Goal: Information Seeking & Learning: Learn about a topic

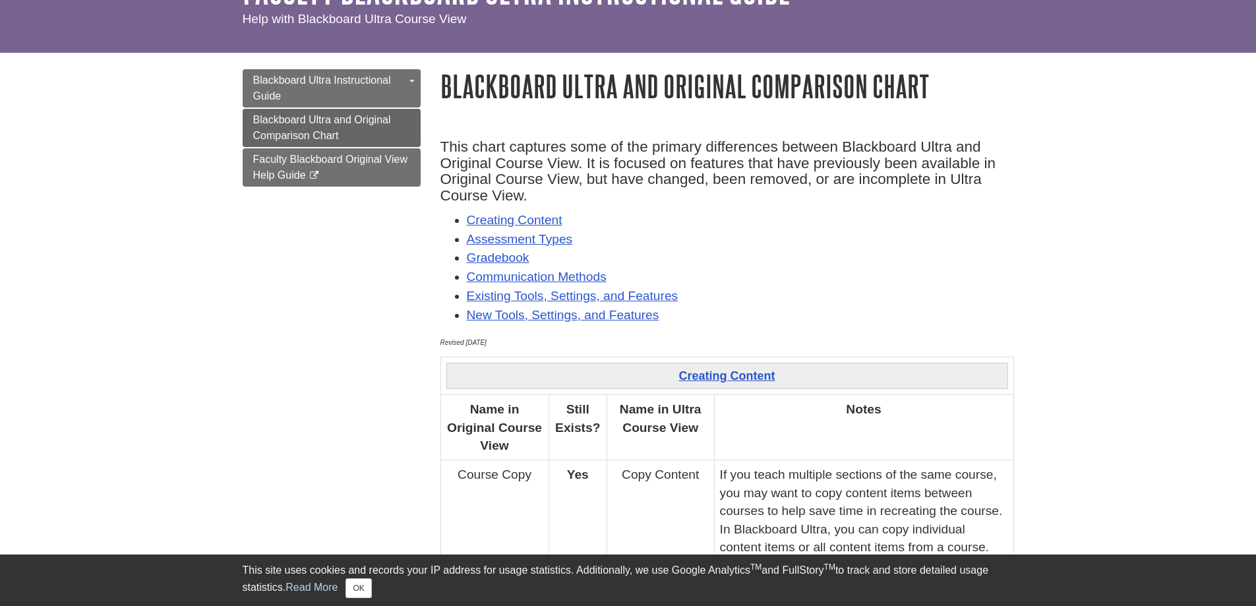
scroll to position [132, 0]
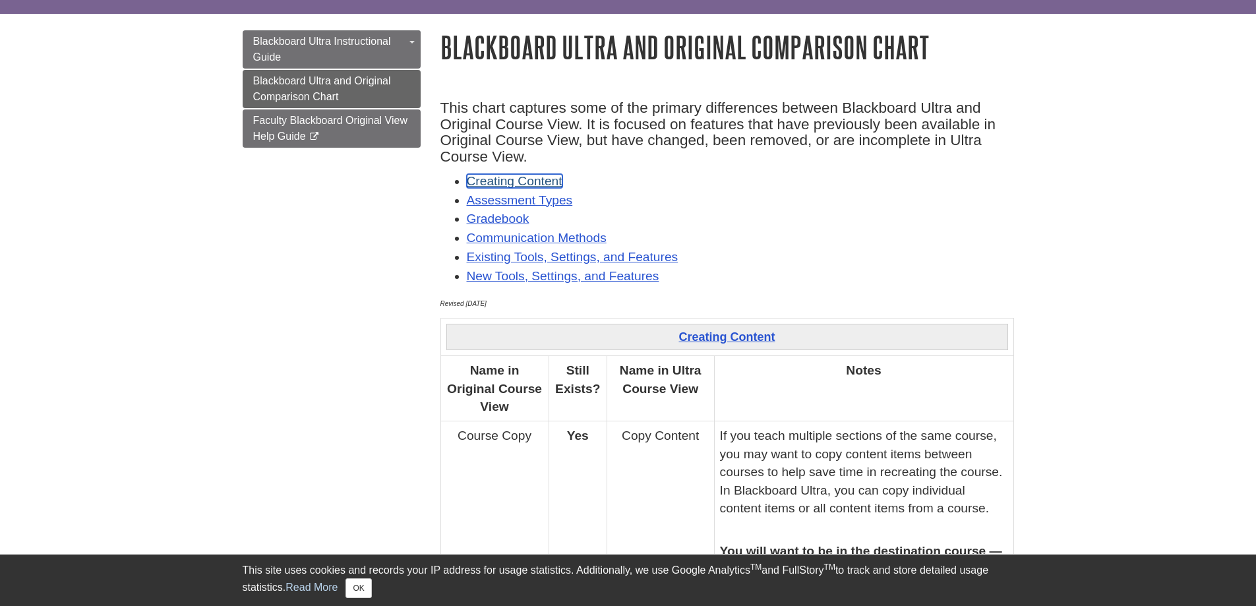
click at [537, 180] on link "Creating Content" at bounding box center [515, 181] width 96 height 14
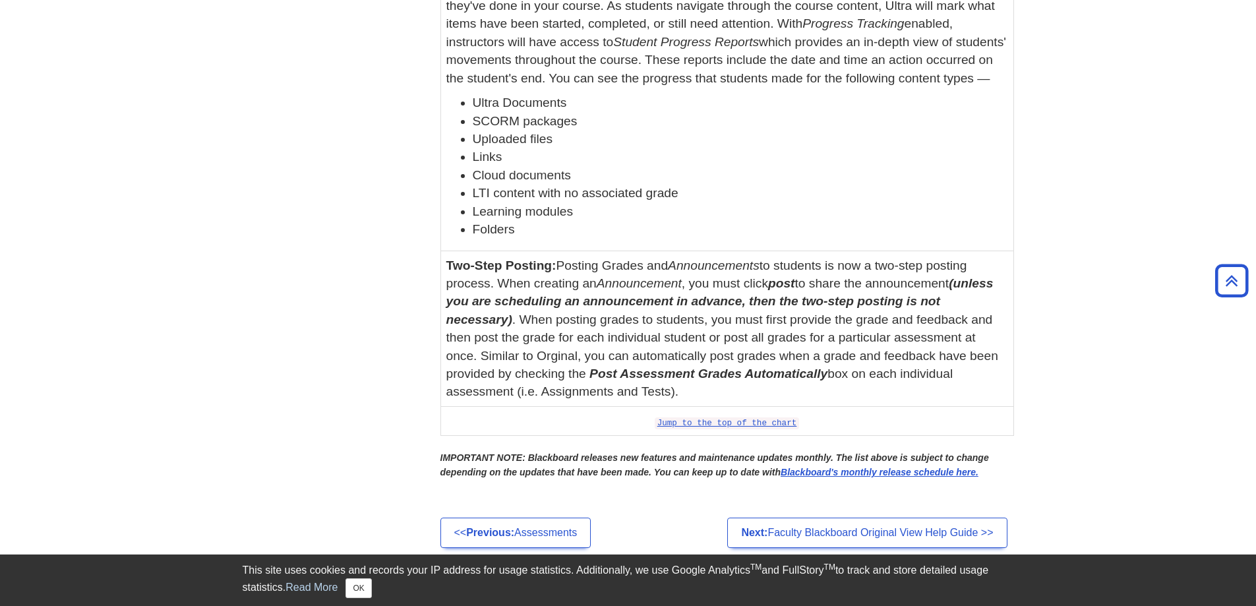
scroll to position [5040, 0]
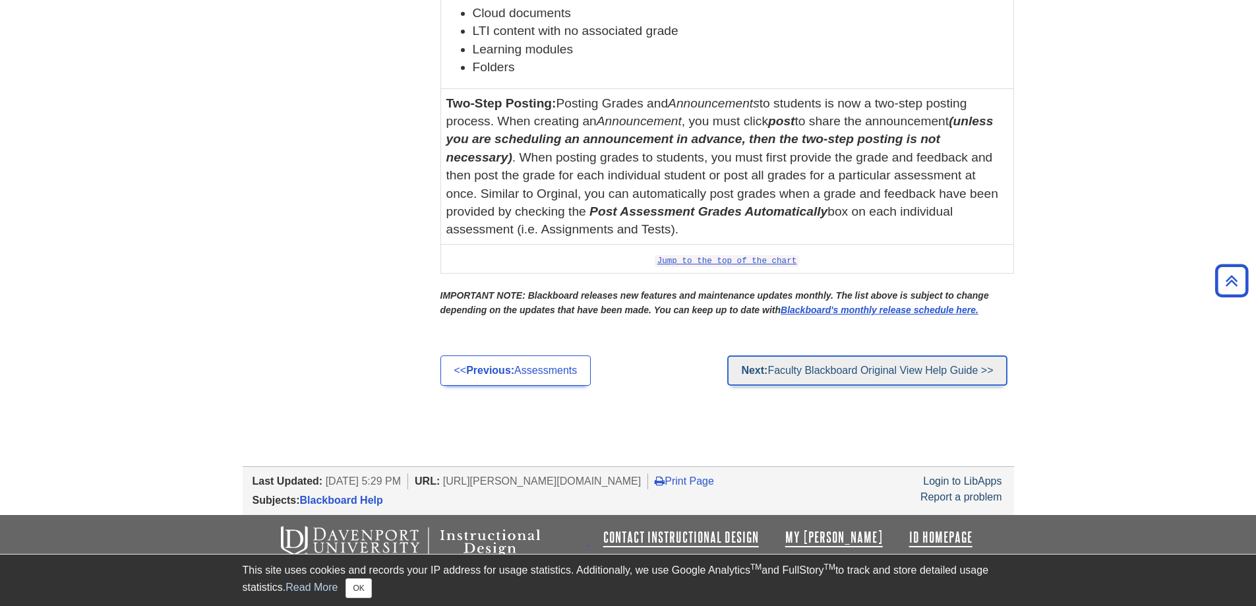
click at [811, 373] on link "Next: Faculty Blackboard Original View Help Guide >>" at bounding box center [868, 371] width 280 height 30
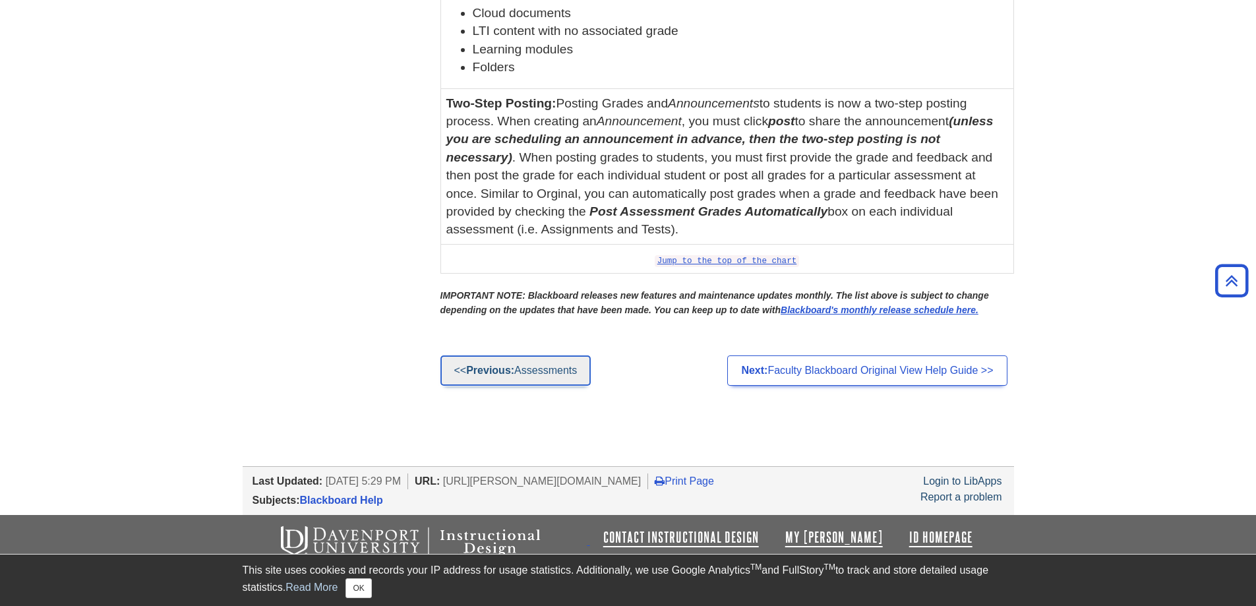
click at [508, 367] on strong "Previous:" at bounding box center [490, 370] width 48 height 11
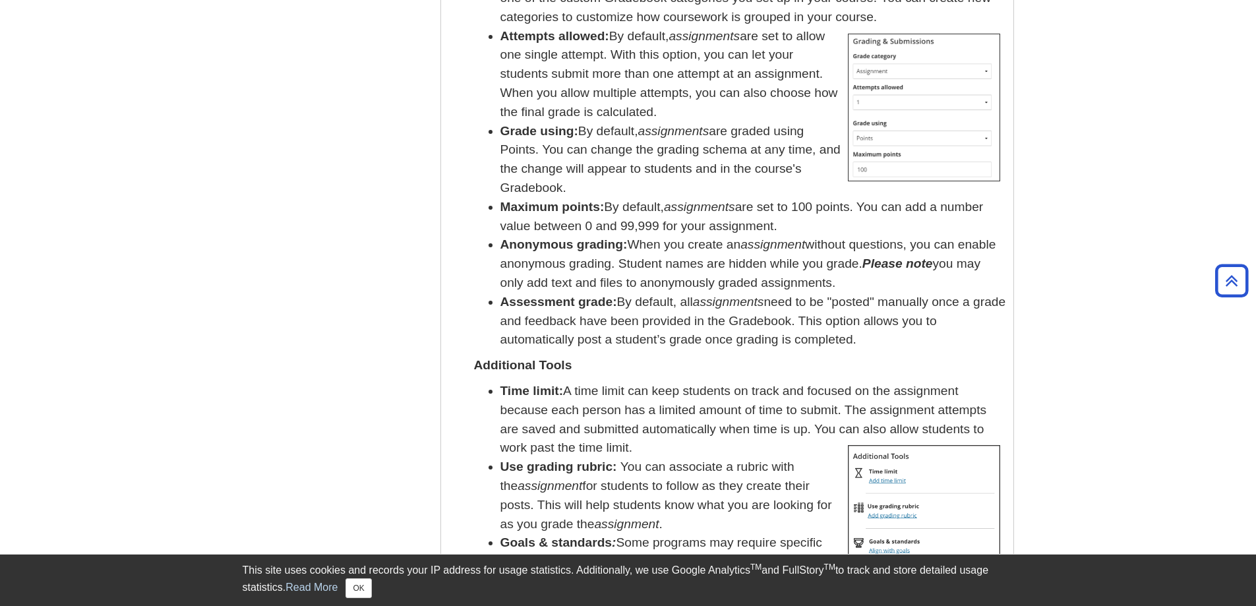
scroll to position [1781, 0]
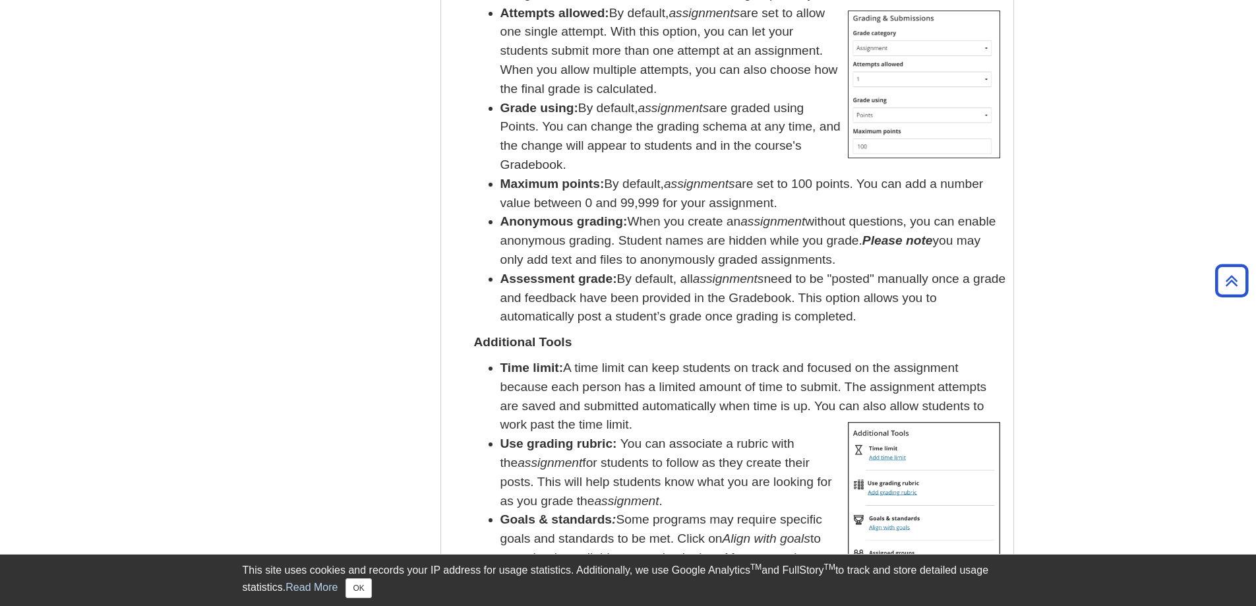
drag, startPoint x: 592, startPoint y: 76, endPoint x: 578, endPoint y: 92, distance: 21.0
drag, startPoint x: 578, startPoint y: 92, endPoint x: 303, endPoint y: 173, distance: 286.1
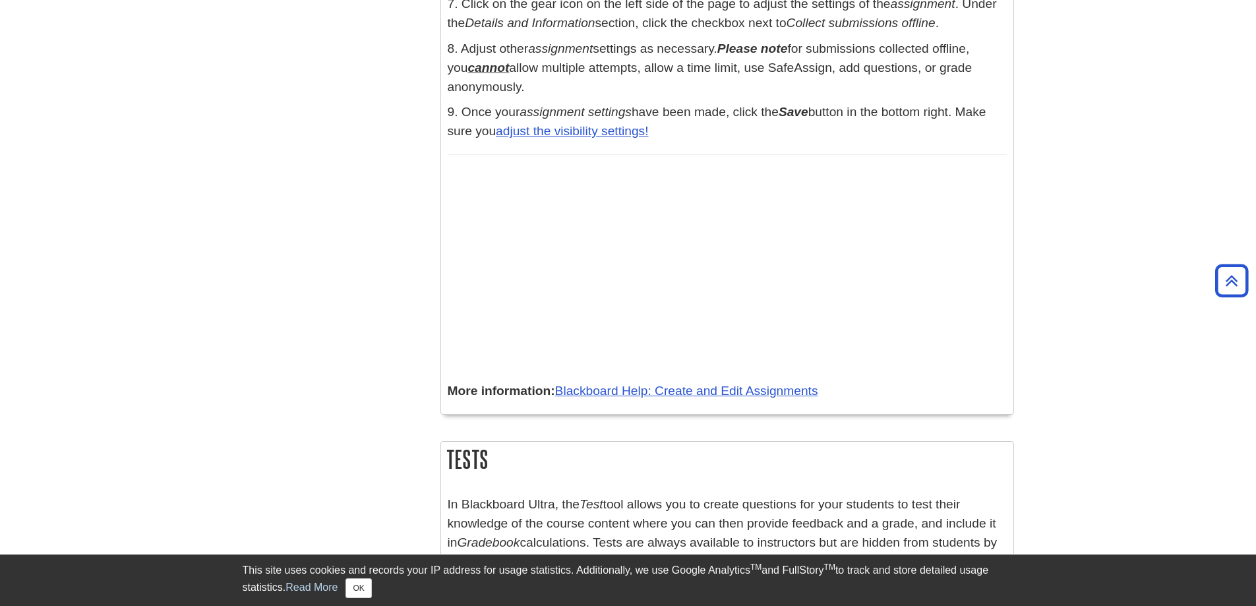
scroll to position [3166, 0]
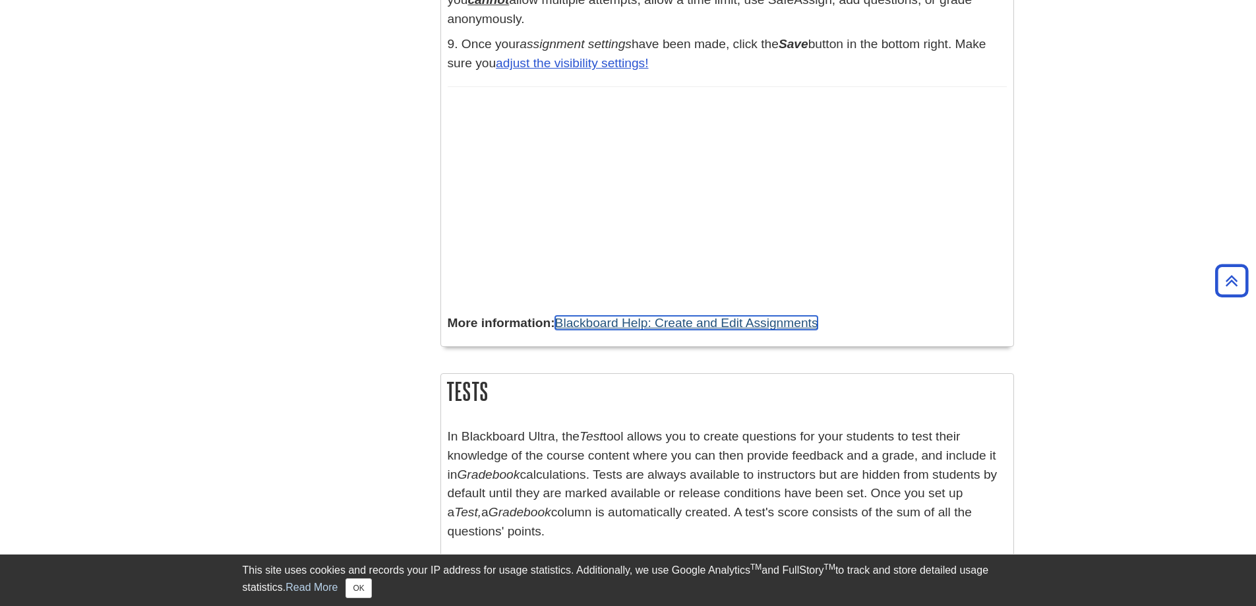
click at [674, 323] on link "Blackboard Help: Create and Edit Assignments" at bounding box center [686, 323] width 263 height 14
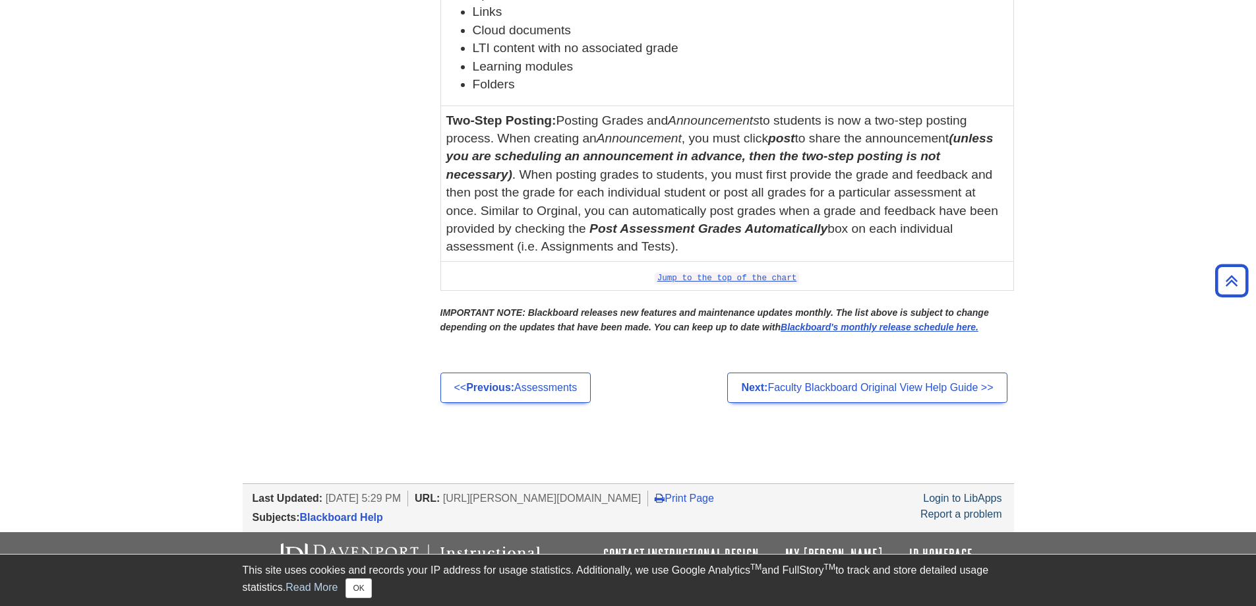
scroll to position [5040, 0]
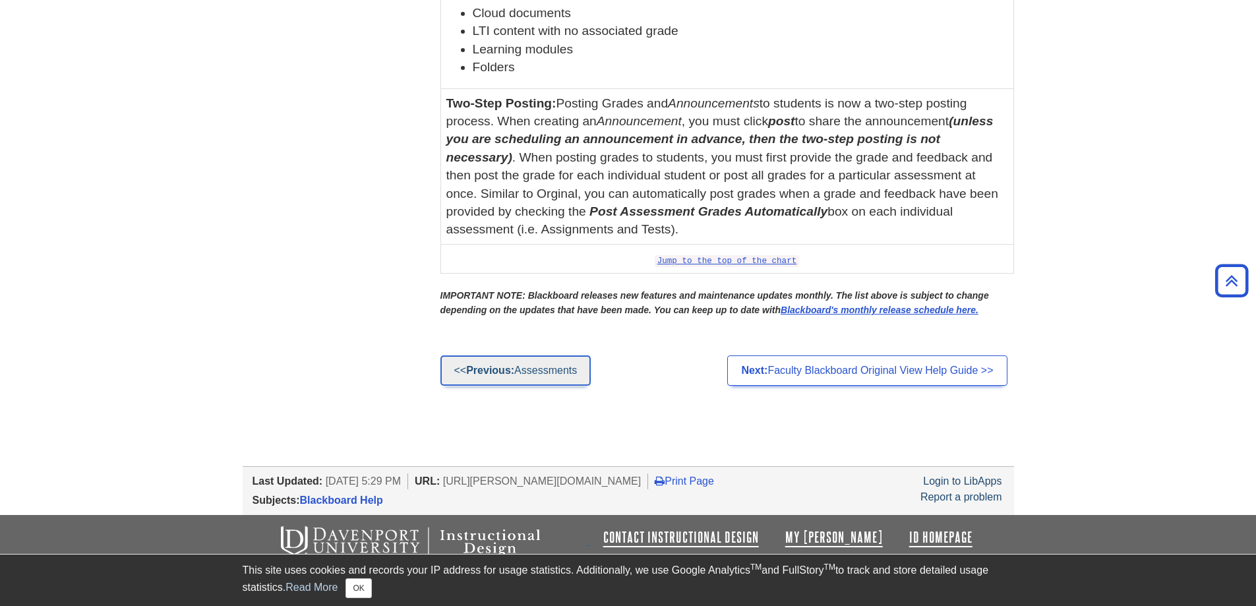
click at [524, 371] on link "<< Previous: Assessments" at bounding box center [516, 371] width 151 height 30
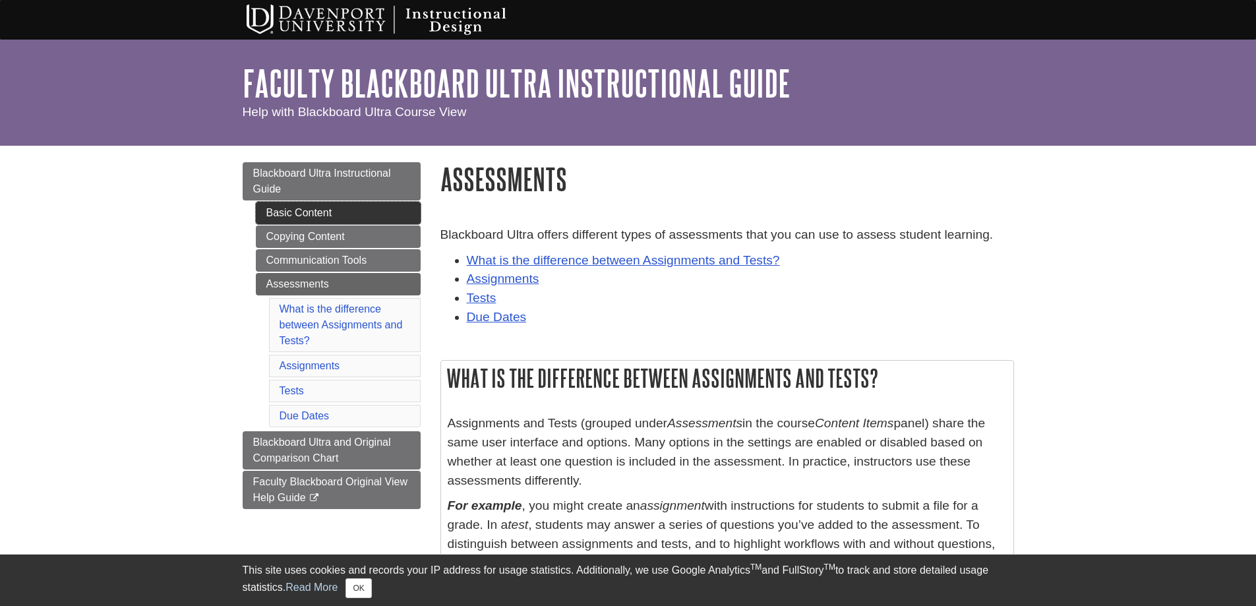
click at [307, 211] on link "Basic Content" at bounding box center [338, 213] width 165 height 22
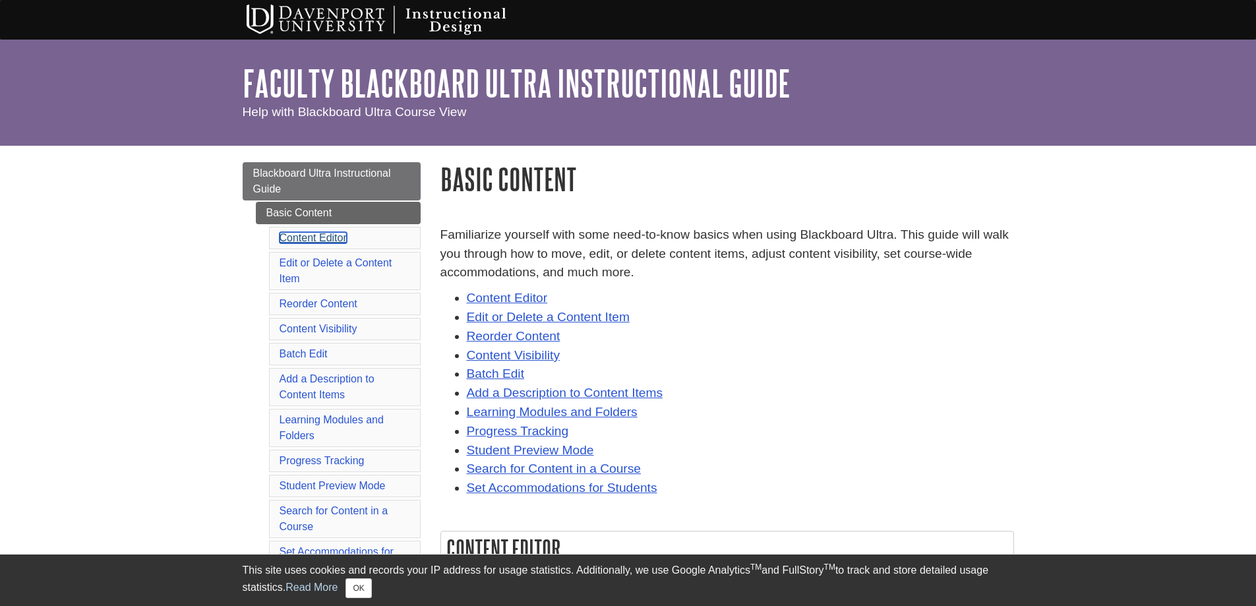
click at [326, 240] on link "Content Editor" at bounding box center [313, 237] width 67 height 11
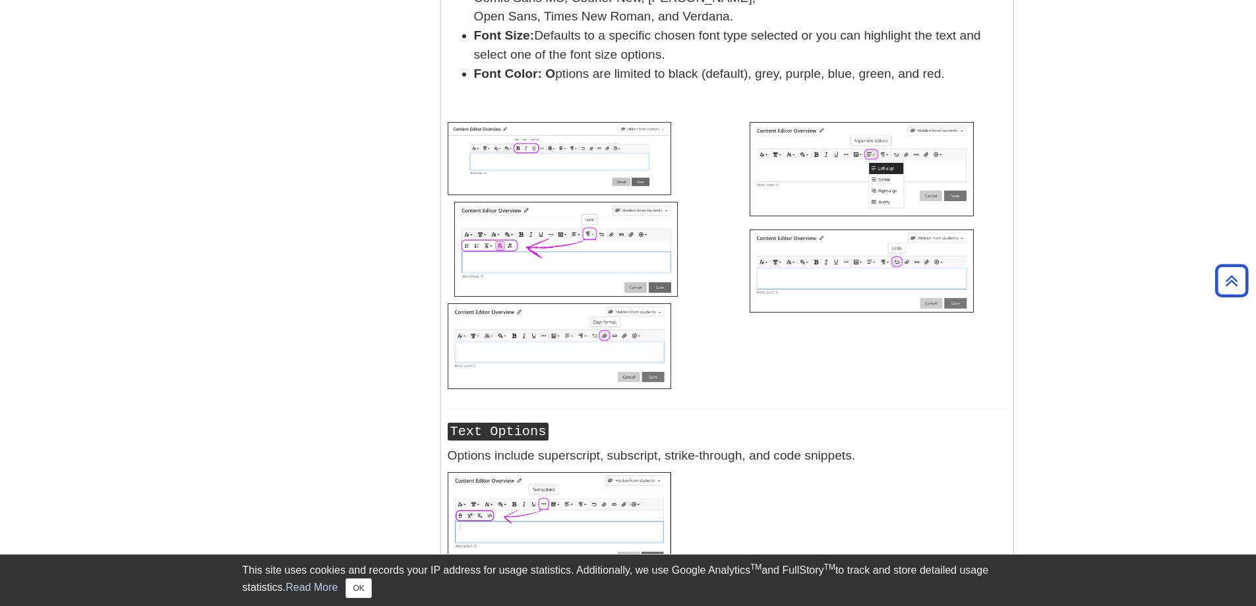
scroll to position [927, 0]
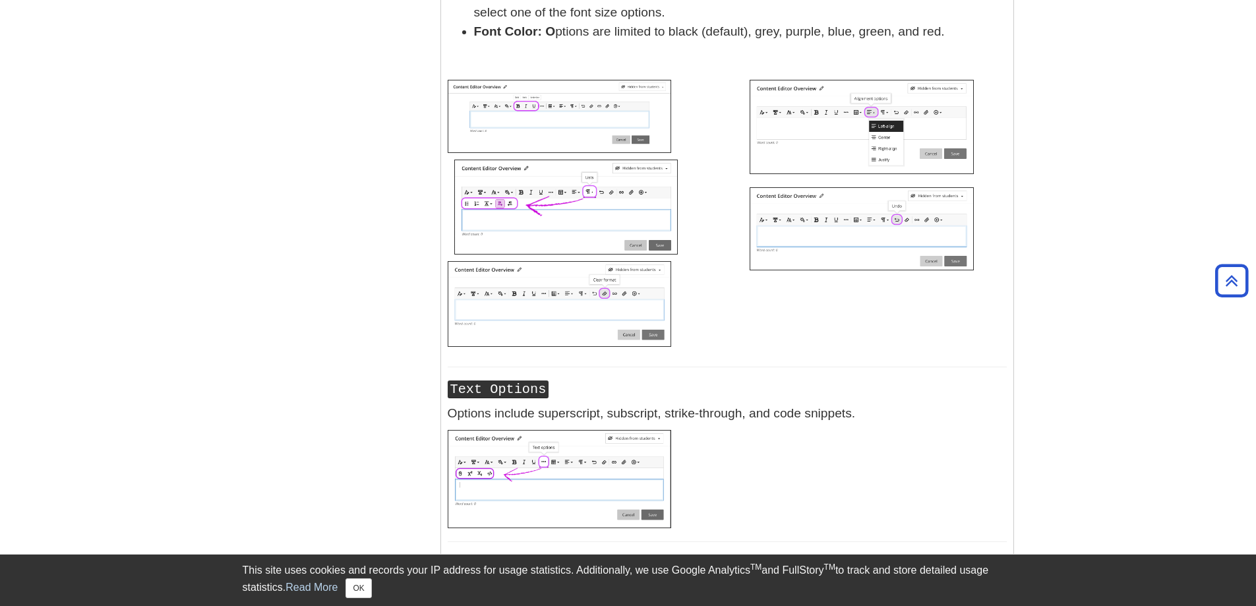
drag, startPoint x: 712, startPoint y: 315, endPoint x: 705, endPoint y: 220, distance: 95.9
drag, startPoint x: 705, startPoint y: 220, endPoint x: 1109, endPoint y: 418, distance: 449.5
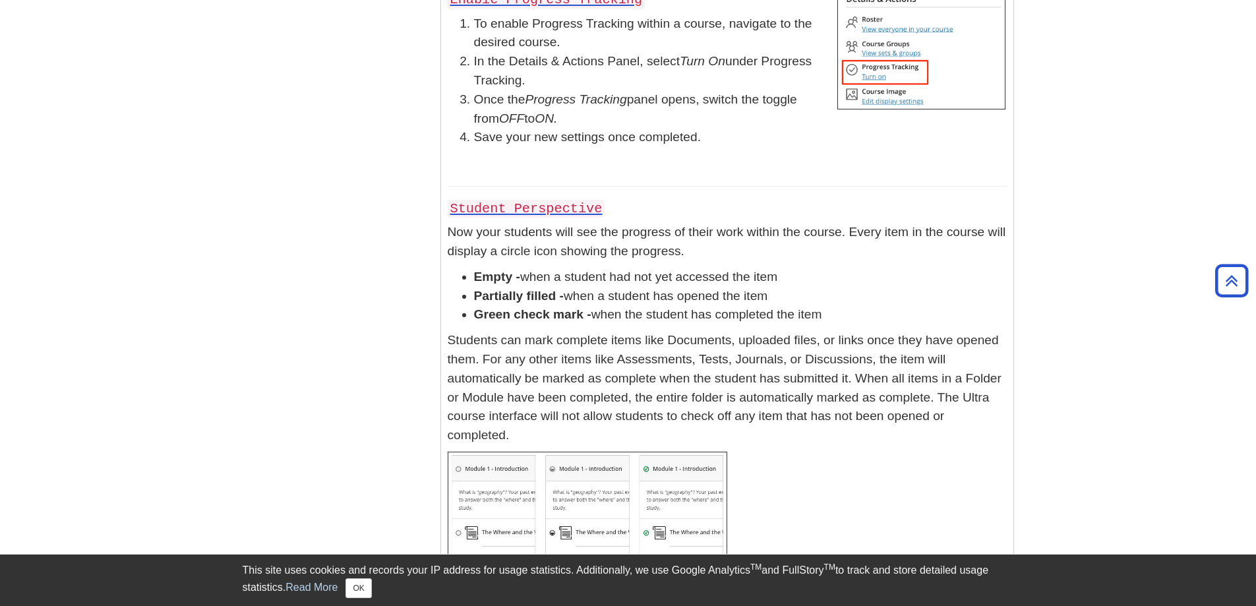
scroll to position [13785, 0]
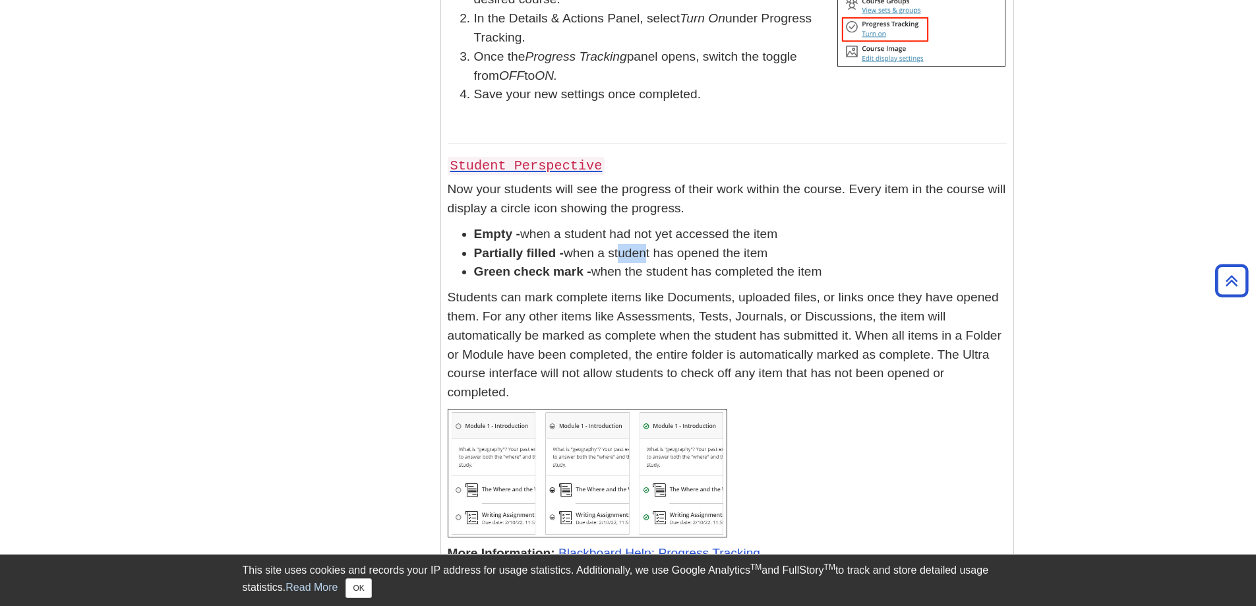
drag, startPoint x: 623, startPoint y: 279, endPoint x: 735, endPoint y: 290, distance: 112.6
click at [656, 263] on li "Partially filled - when a student has opened the item" at bounding box center [740, 253] width 533 height 19
click at [789, 251] on div "You can enable this functionality to give your students an easy way to keep tra…" at bounding box center [727, 479] width 559 height 1472
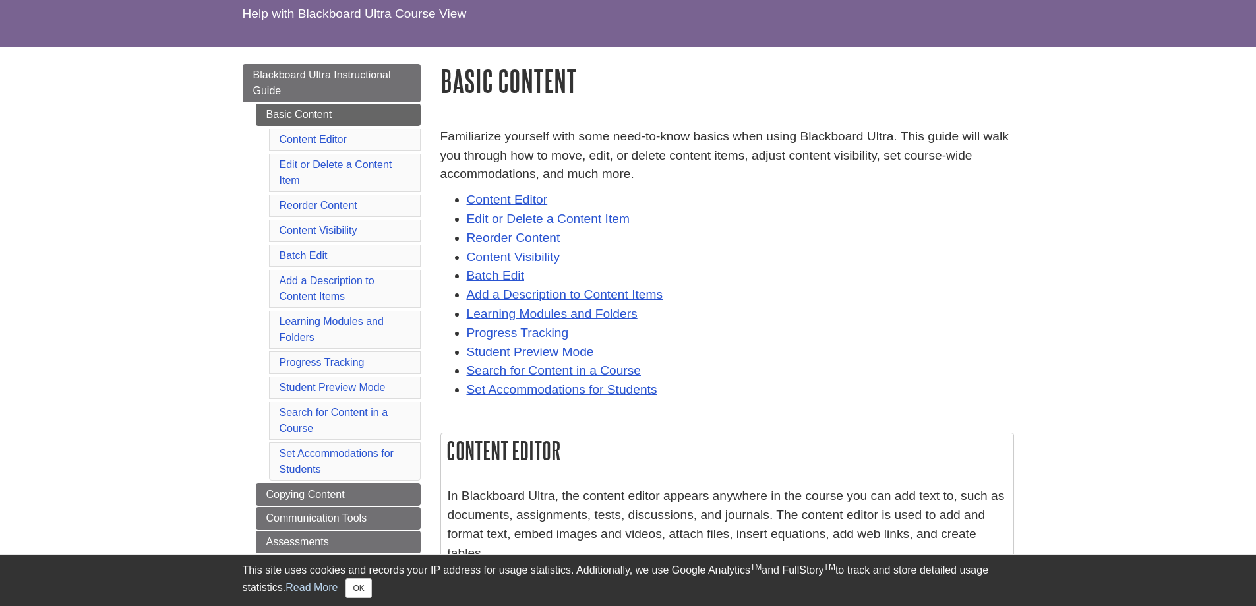
scroll to position [132, 0]
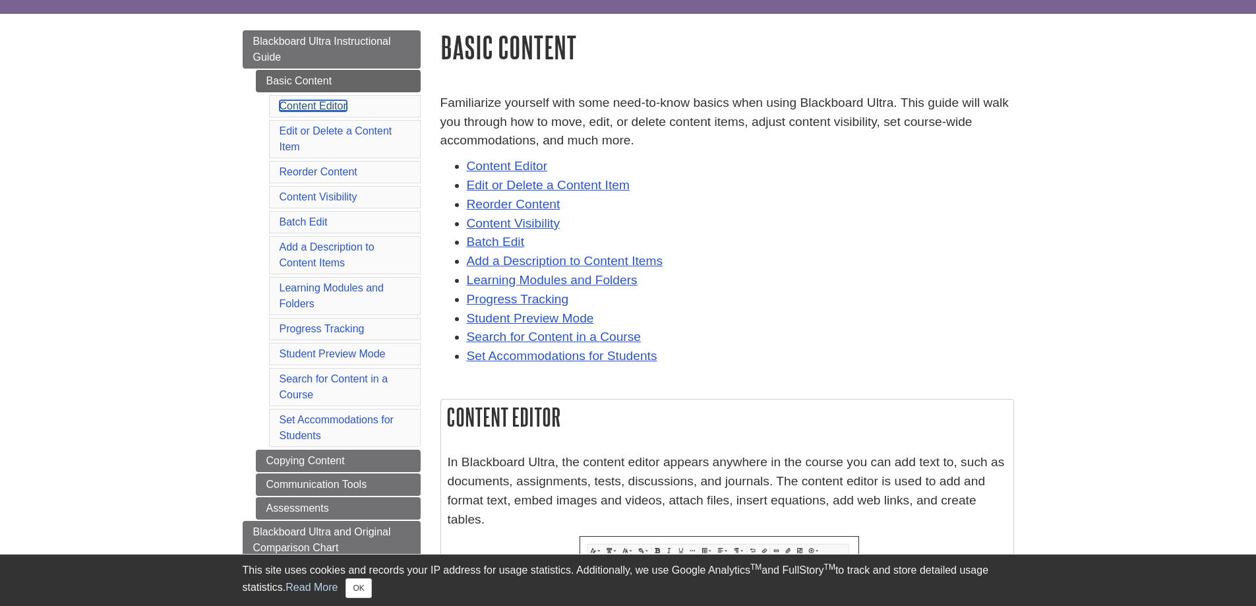
click at [328, 108] on link "Content Editor" at bounding box center [313, 105] width 67 height 11
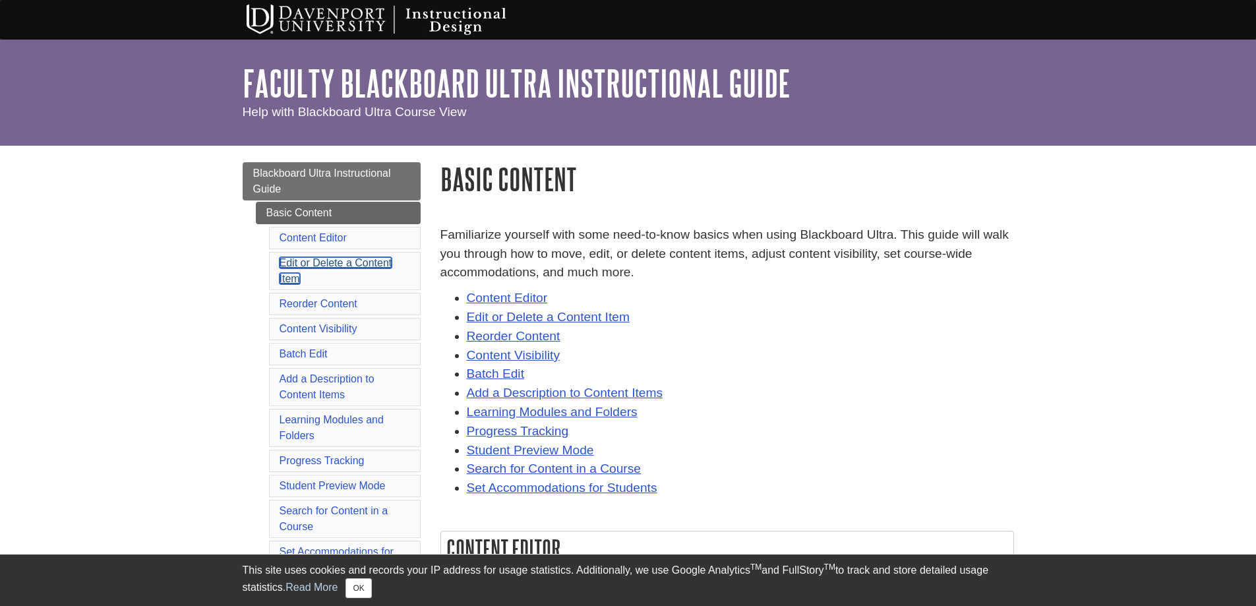
click at [348, 267] on link "Edit or Delete a Content Item" at bounding box center [336, 270] width 113 height 27
click at [340, 305] on link "Reorder Content" at bounding box center [319, 303] width 78 height 11
click at [337, 330] on link "Content Visibility" at bounding box center [319, 328] width 78 height 11
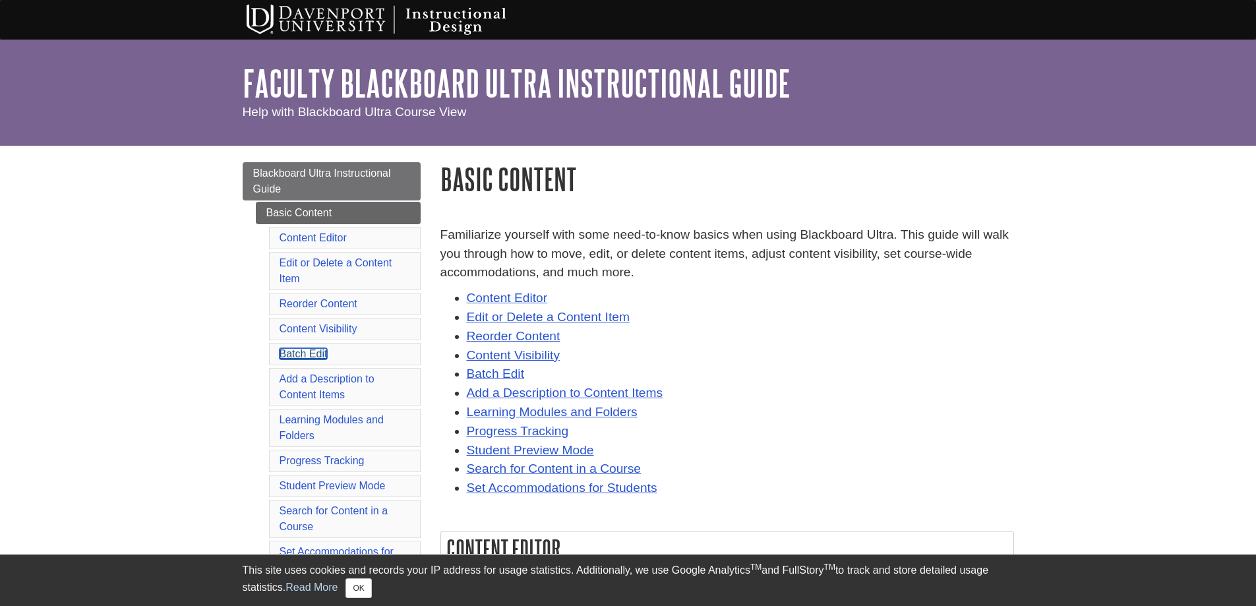
click at [306, 354] on link "Batch Edit" at bounding box center [304, 353] width 48 height 11
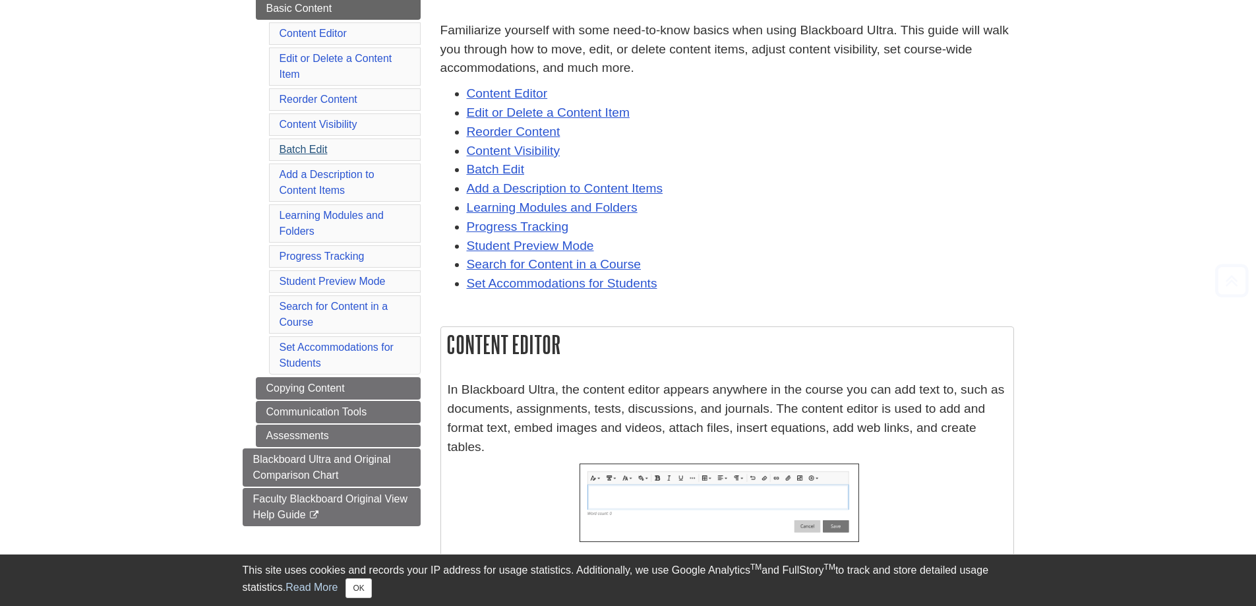
scroll to position [264, 0]
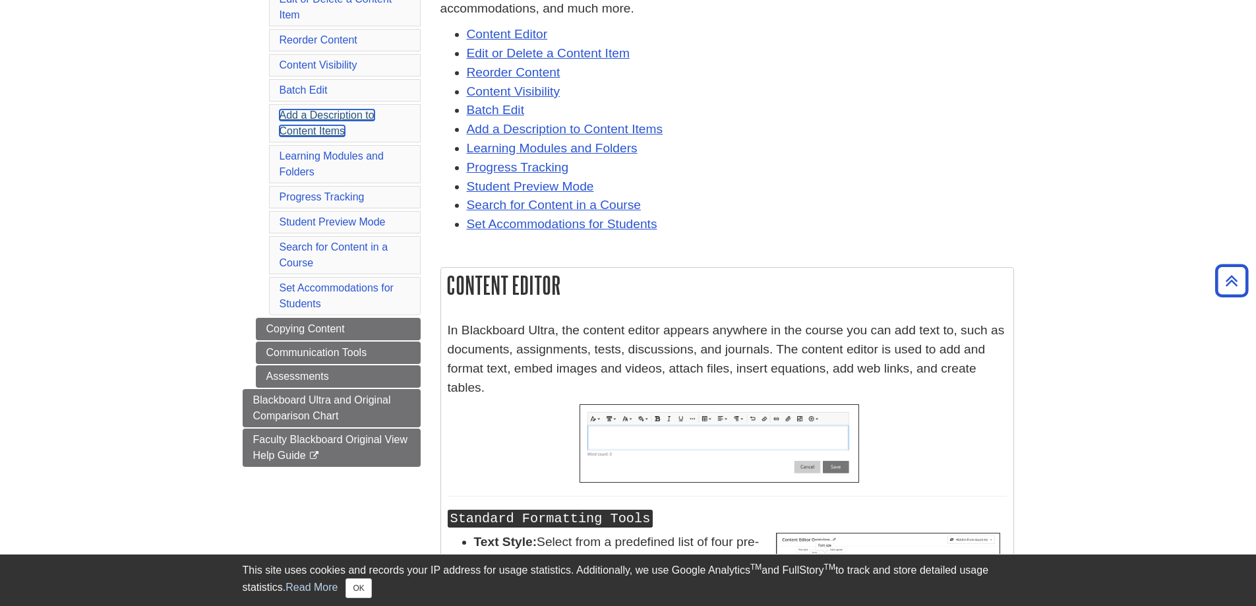
click at [315, 117] on link "Add a Description to Content Items" at bounding box center [327, 122] width 95 height 27
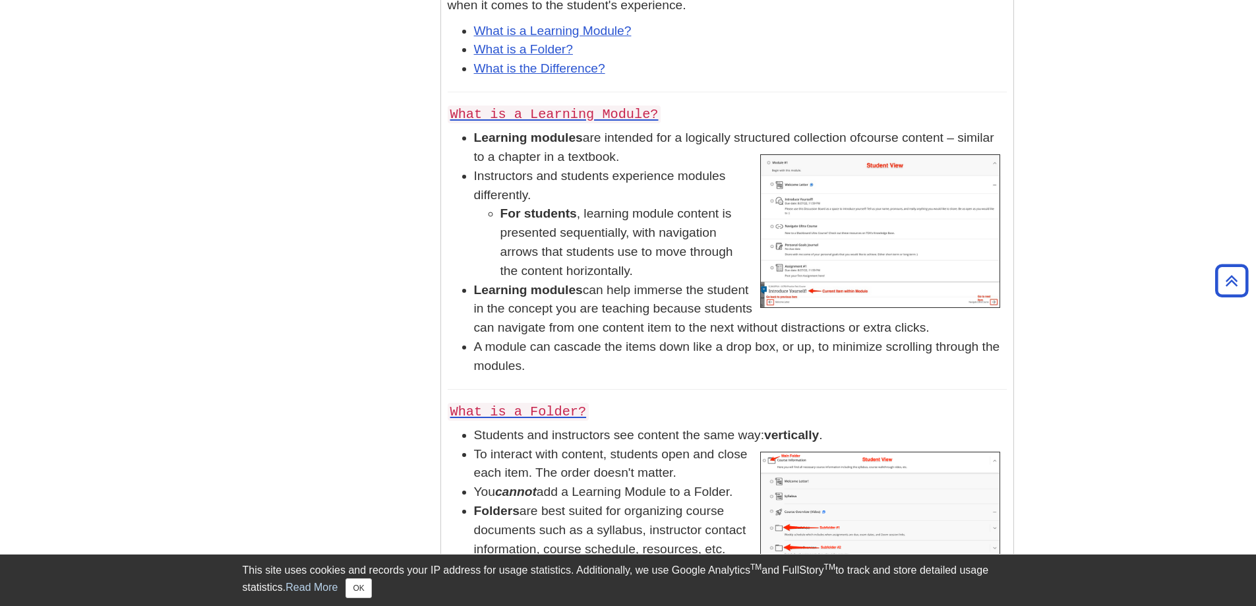
scroll to position [12291, 0]
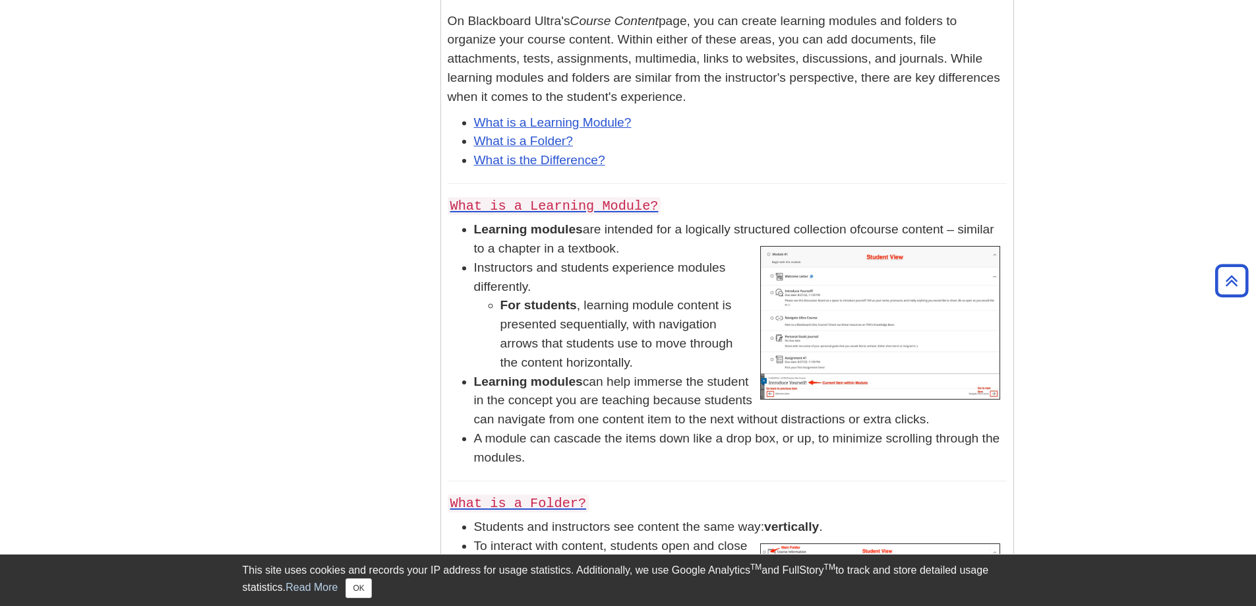
scroll to position [264, 0]
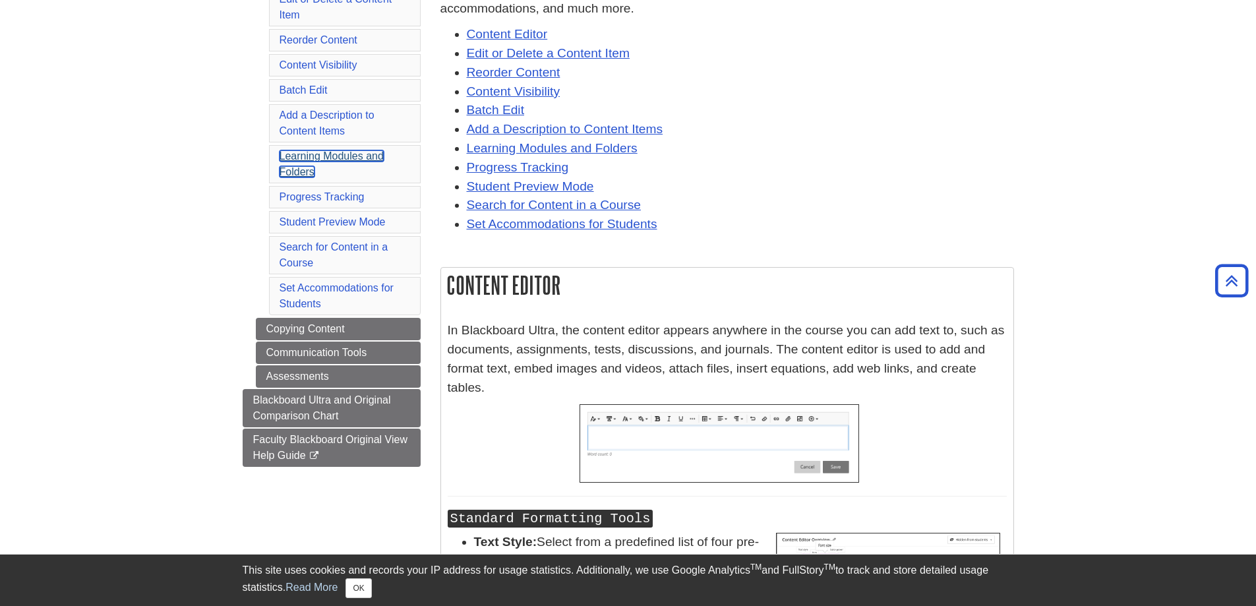
click at [335, 157] on link "Learning Modules and Folders" at bounding box center [332, 163] width 104 height 27
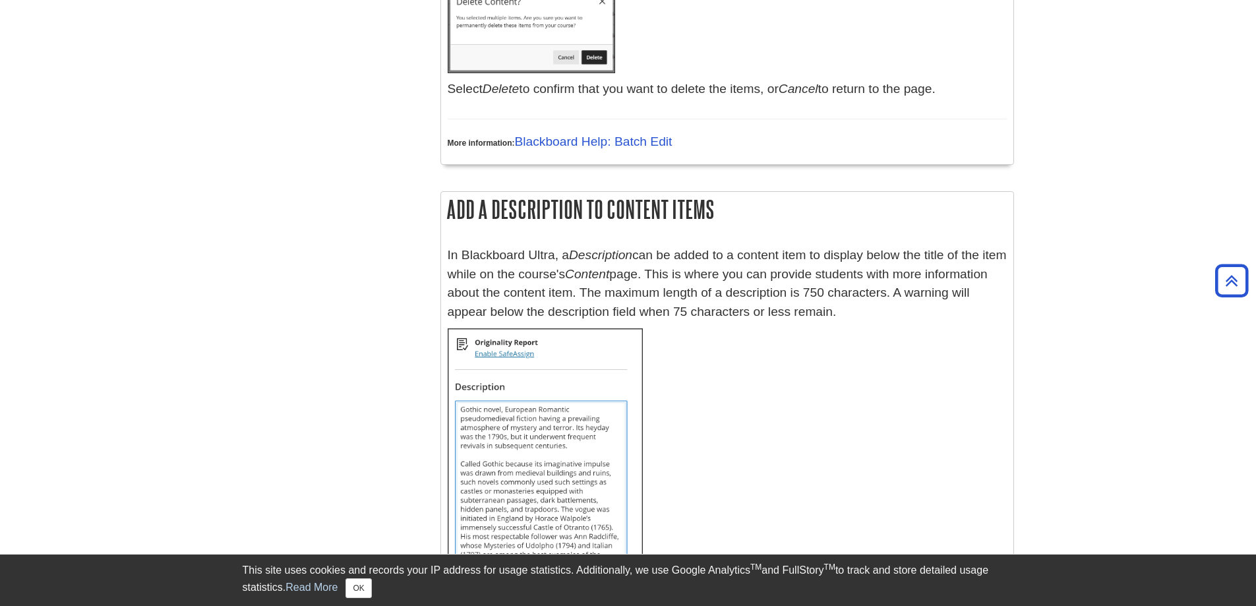
scroll to position [10892, 0]
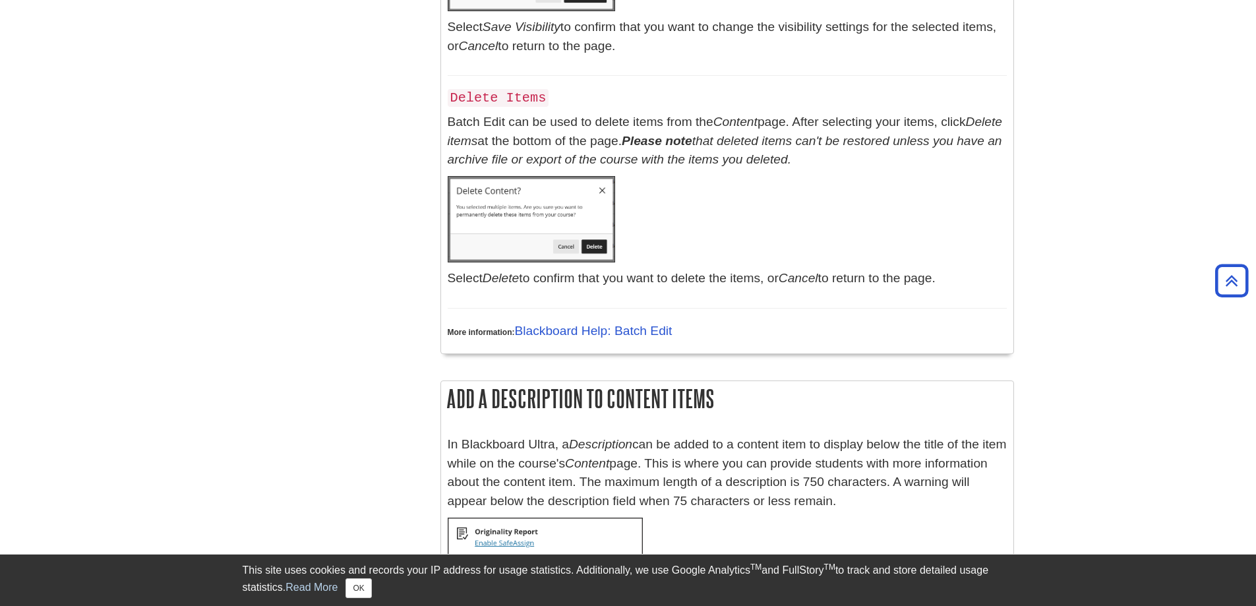
scroll to position [264, 0]
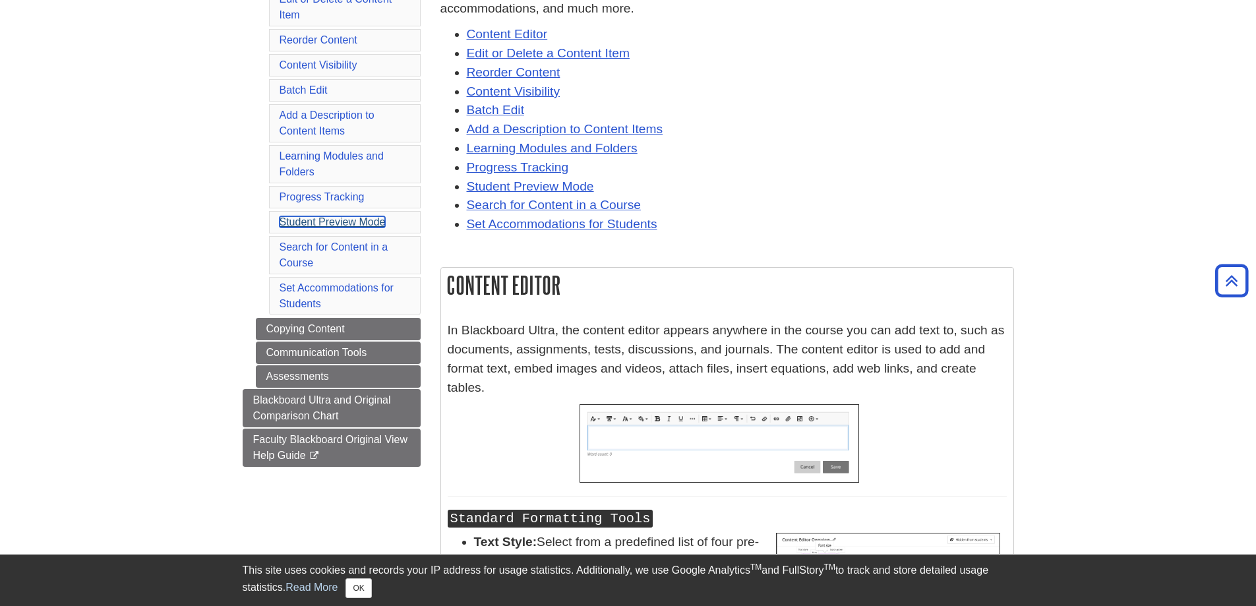
click at [363, 224] on link "Student Preview Mode" at bounding box center [333, 221] width 106 height 11
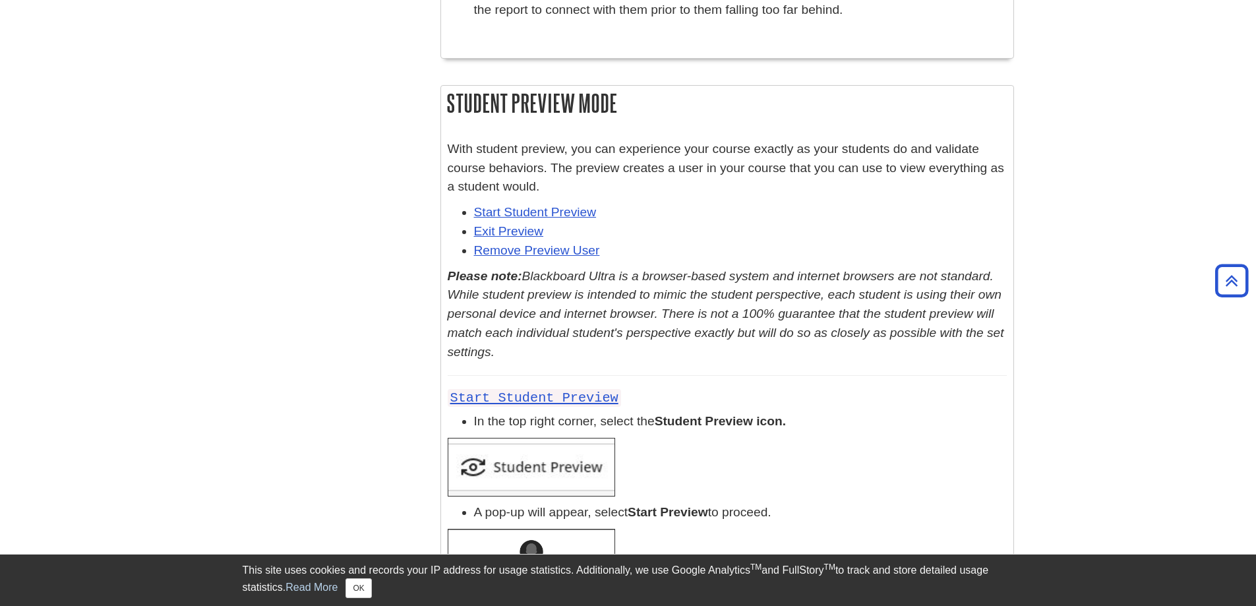
scroll to position [14863, 0]
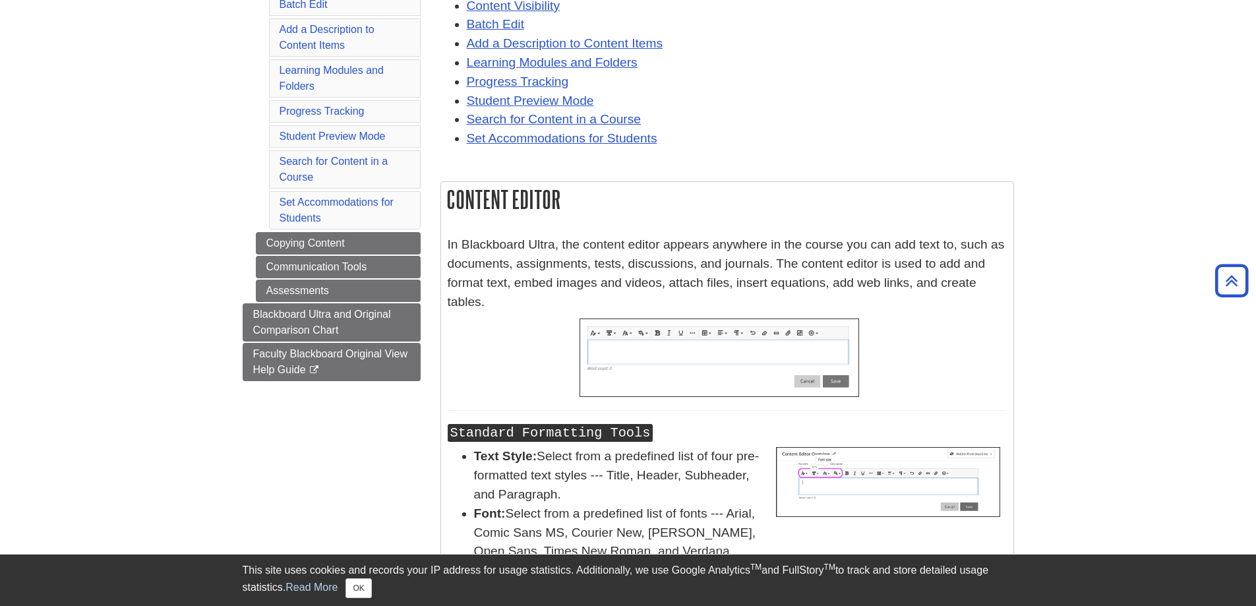
scroll to position [330, 0]
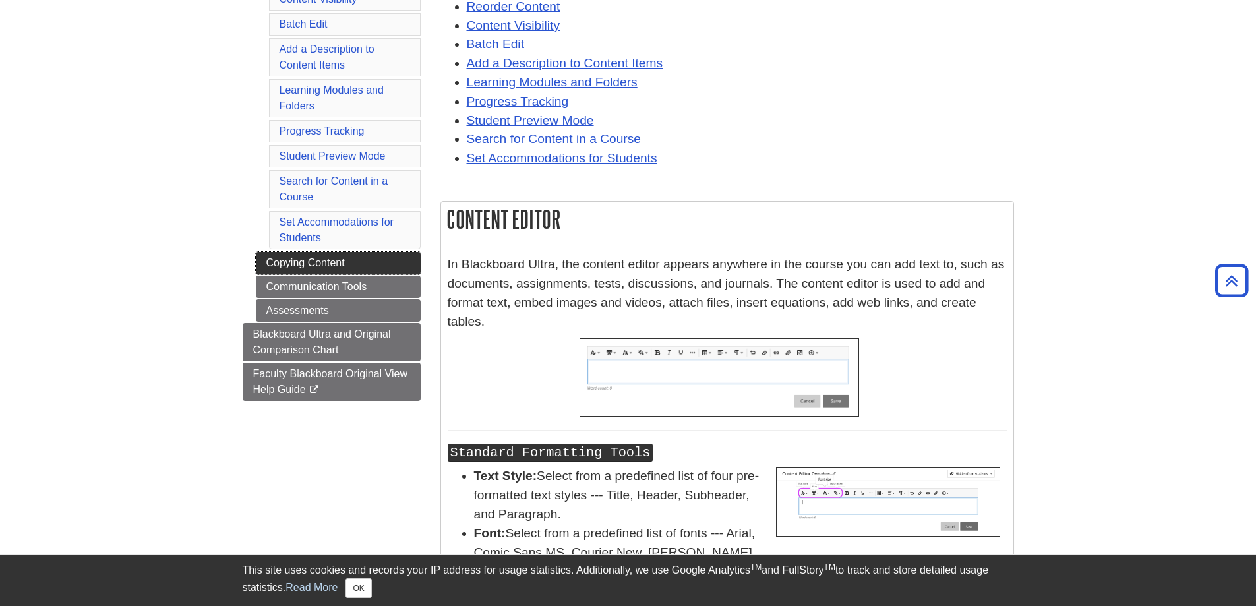
click at [326, 263] on link "Copying Content" at bounding box center [338, 263] width 165 height 22
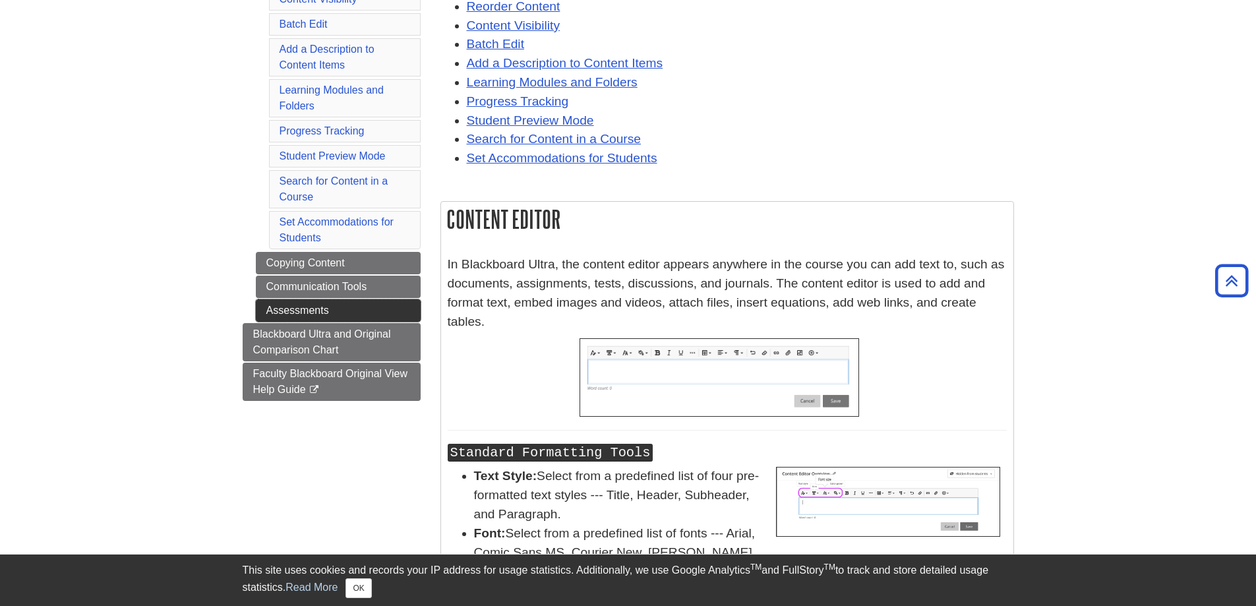
click at [313, 311] on link "Assessments" at bounding box center [338, 310] width 165 height 22
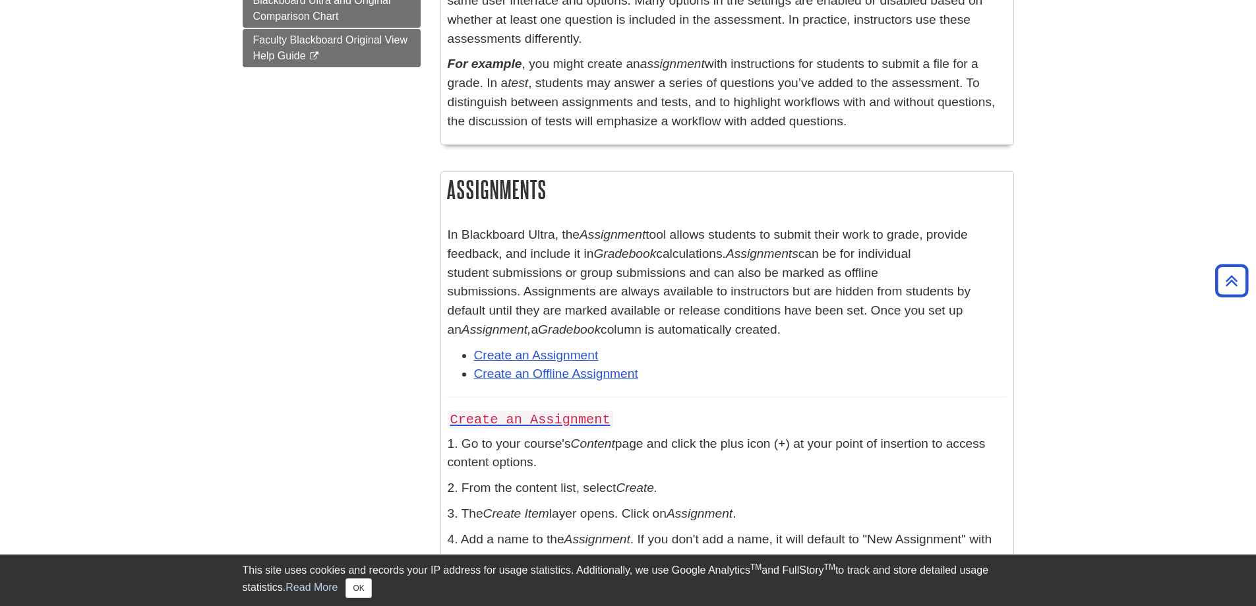
scroll to position [198, 0]
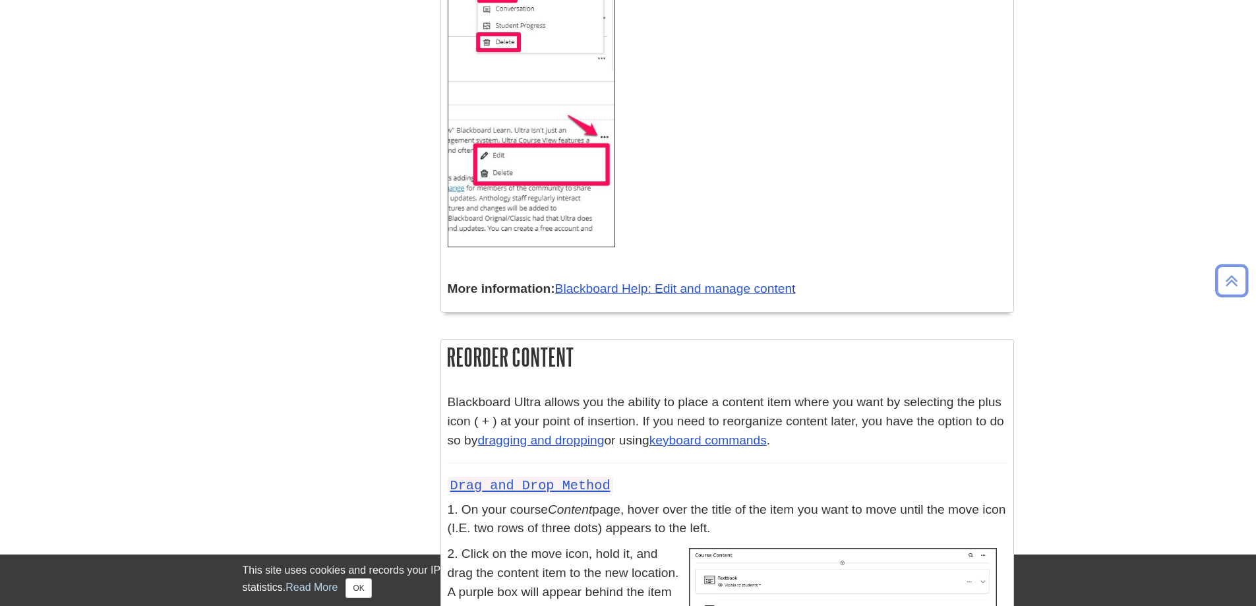
scroll to position [330, 0]
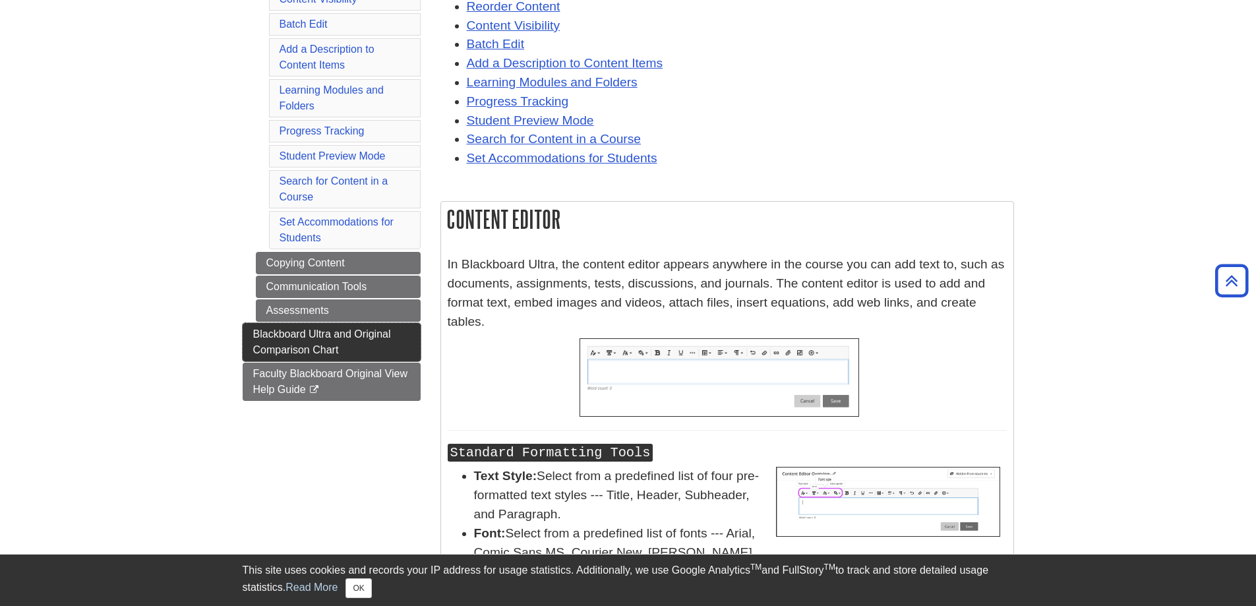
click at [347, 346] on link "Blackboard Ultra and Original Comparison Chart" at bounding box center [332, 342] width 178 height 38
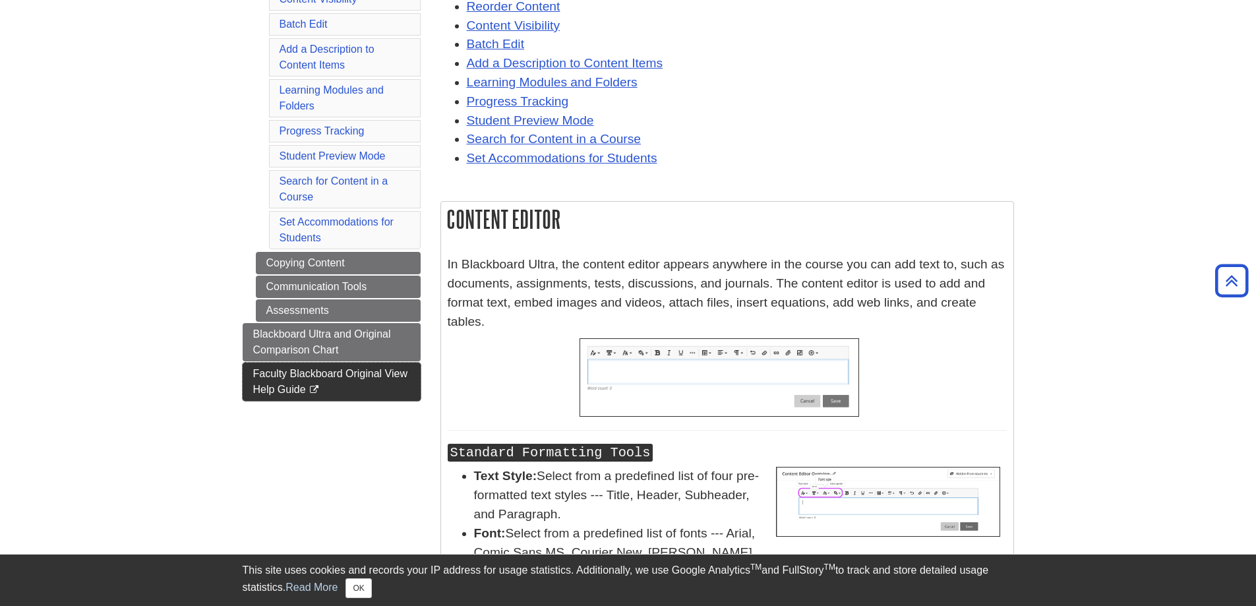
click at [335, 371] on span "Faculty Blackboard Original View Help Guide" at bounding box center [330, 381] width 154 height 27
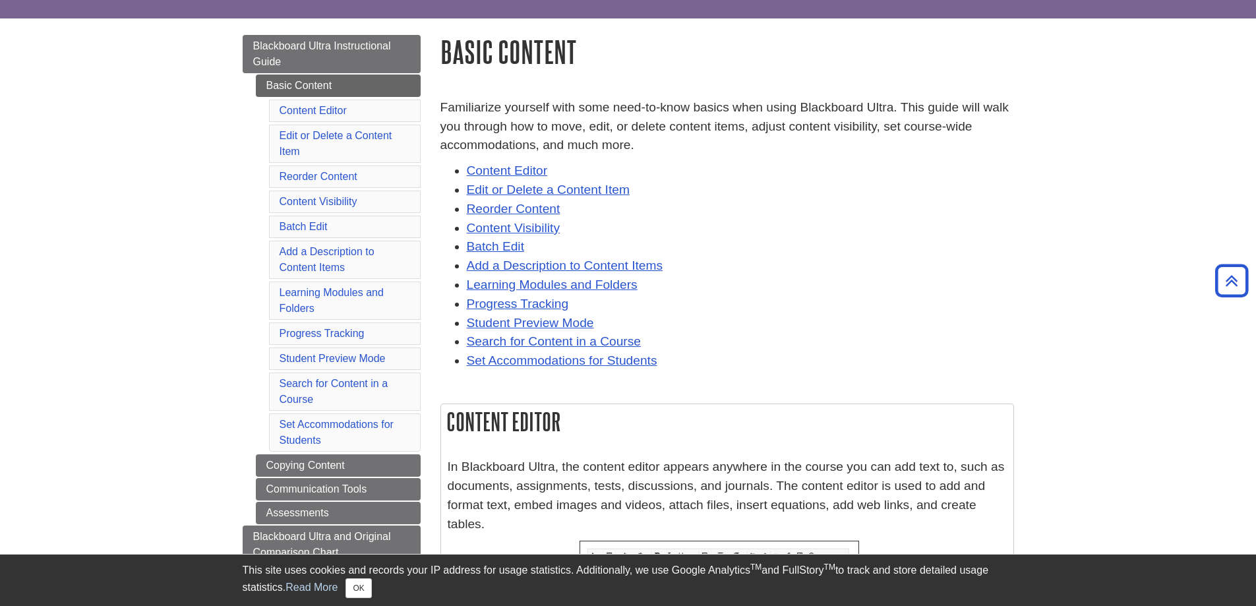
scroll to position [0, 0]
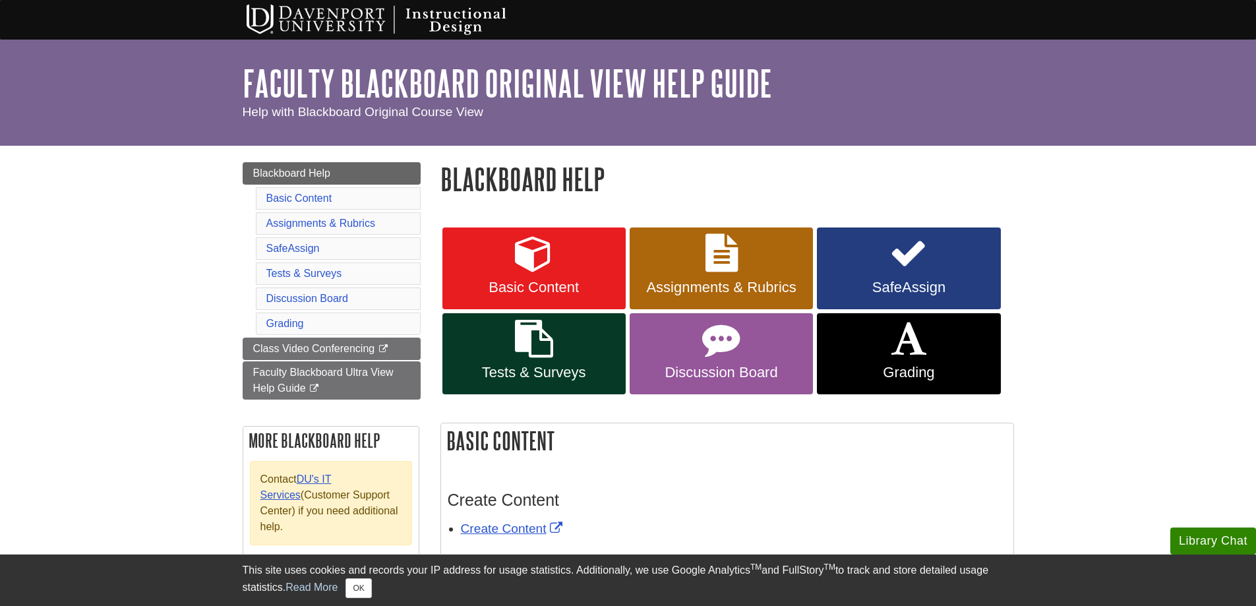
drag, startPoint x: 137, startPoint y: 75, endPoint x: 126, endPoint y: 69, distance: 11.8
click at [136, 75] on div "My Davenport DU Library Library Guides Instructional Design Faculty Blackboard …" at bounding box center [628, 93] width 1256 height 106
